Goal: Navigation & Orientation: Find specific page/section

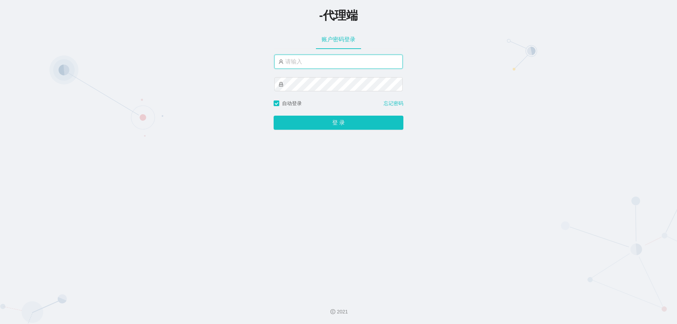
click at [330, 64] on input "text" at bounding box center [338, 62] width 128 height 14
type input "阿"
click at [307, 66] on input "ale" at bounding box center [338, 62] width 128 height 14
type input "ale888"
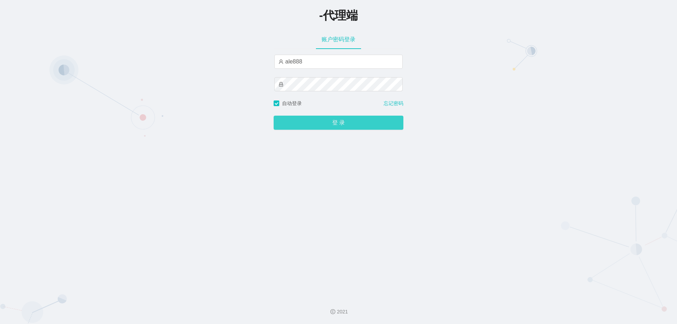
click at [338, 120] on button "登 录" at bounding box center [339, 123] width 130 height 14
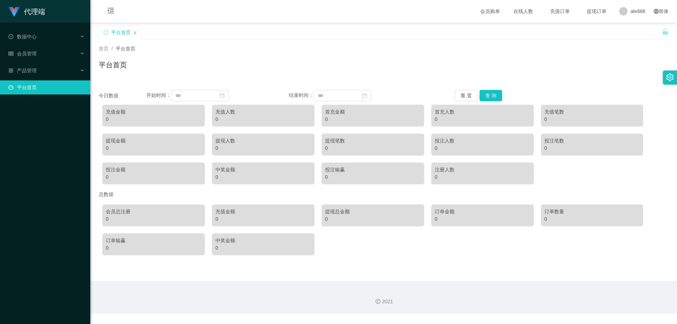
click at [393, 40] on div "首页 / 平台首页 / 平台首页" at bounding box center [383, 61] width 587 height 42
click at [42, 73] on div "产品管理" at bounding box center [45, 71] width 90 height 14
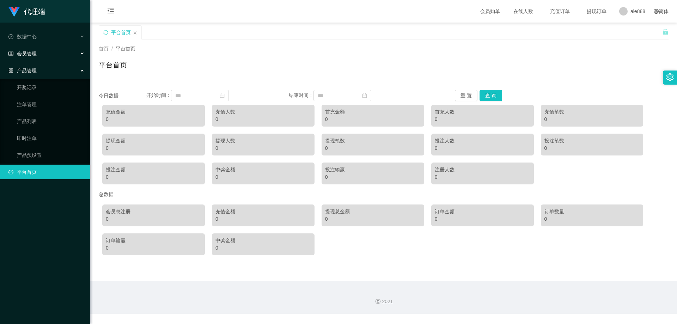
click at [40, 56] on div "会员管理" at bounding box center [45, 54] width 90 height 14
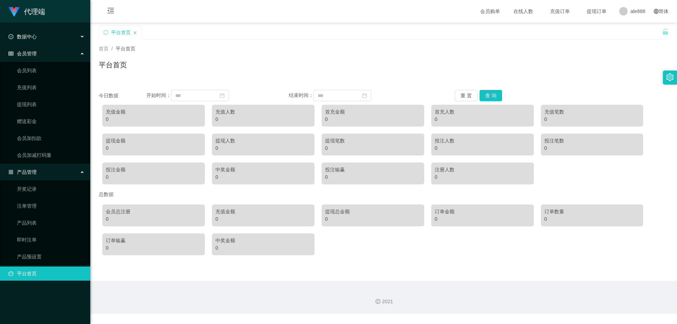
click at [39, 36] on div "数据中心" at bounding box center [45, 37] width 90 height 14
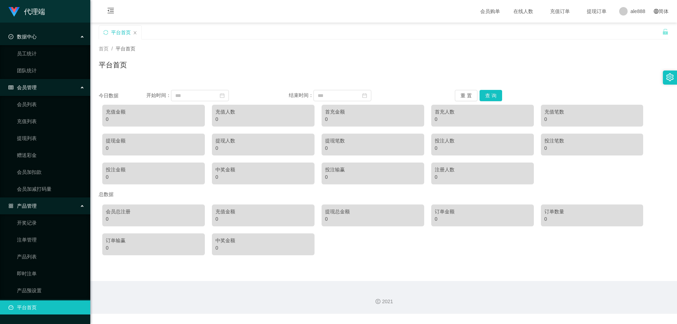
click at [39, 36] on div "数据中心" at bounding box center [45, 37] width 90 height 14
